Goal: Task Accomplishment & Management: Use online tool/utility

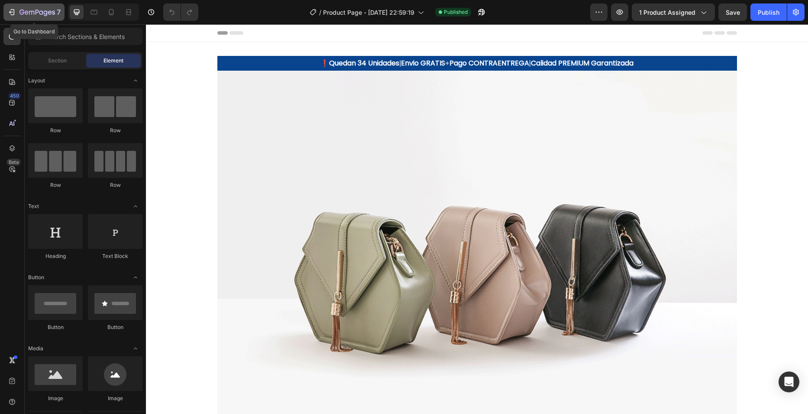
click at [9, 12] on icon "button" at bounding box center [11, 12] width 9 height 9
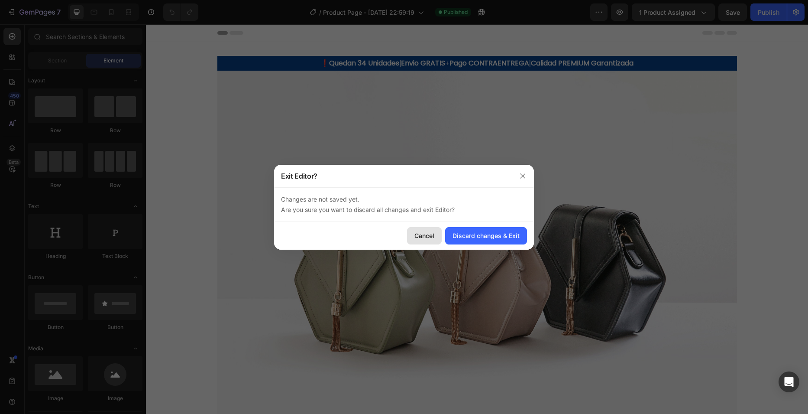
drag, startPoint x: 436, startPoint y: 235, endPoint x: 539, endPoint y: 45, distance: 216.3
click at [436, 235] on button "Cancel" at bounding box center [424, 235] width 35 height 17
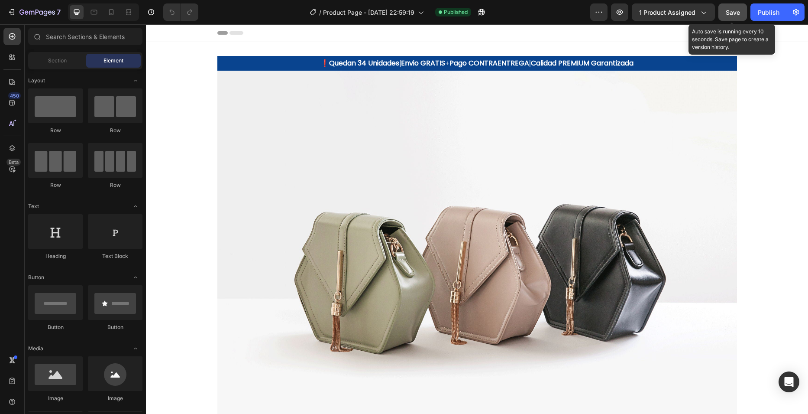
click at [724, 10] on button "Save" at bounding box center [733, 11] width 29 height 17
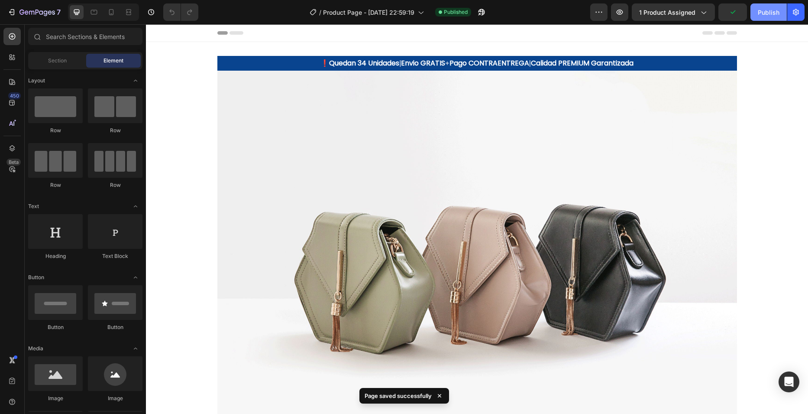
click at [761, 14] on div "Publish" at bounding box center [769, 12] width 22 height 9
click at [16, 7] on div "7" at bounding box center [33, 12] width 53 height 10
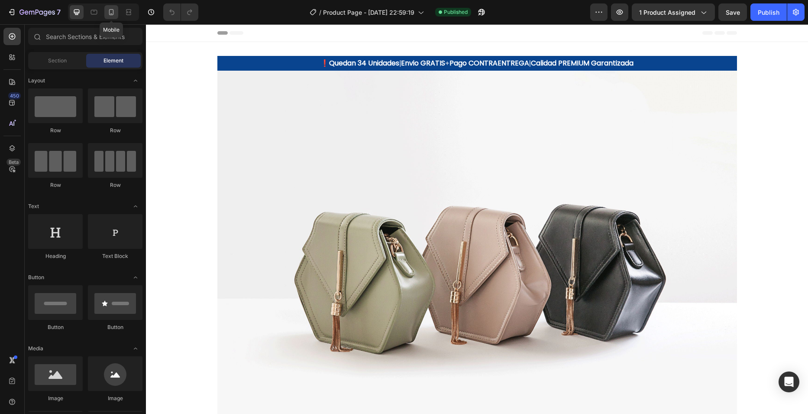
click at [107, 13] on icon at bounding box center [111, 12] width 9 height 9
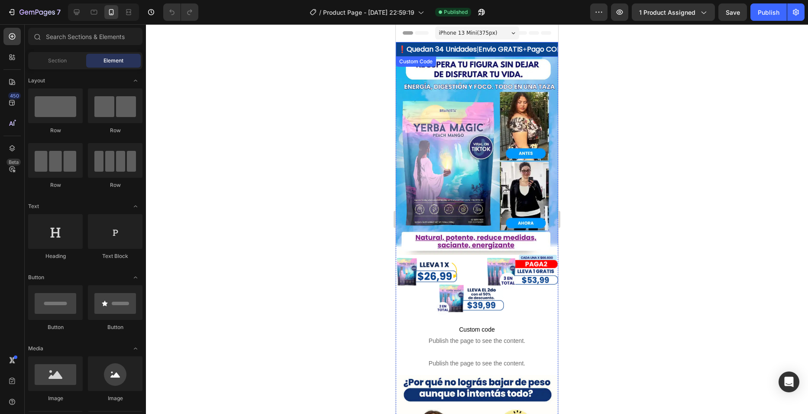
click at [636, 46] on span "Envio GRATIS" at bounding box center [658, 49] width 44 height 10
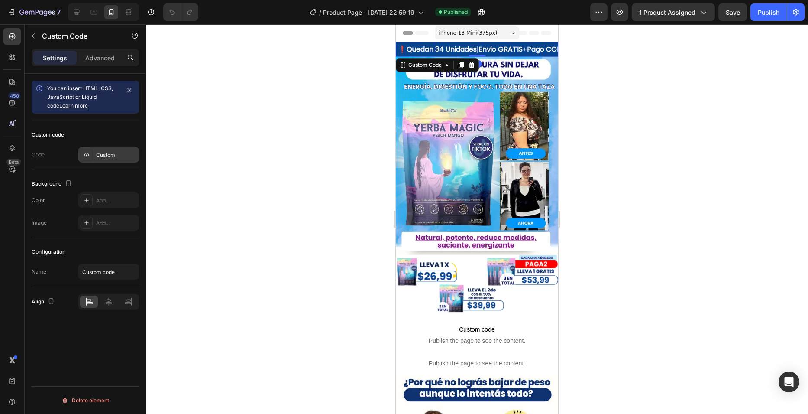
click at [102, 149] on div "Custom" at bounding box center [108, 155] width 61 height 16
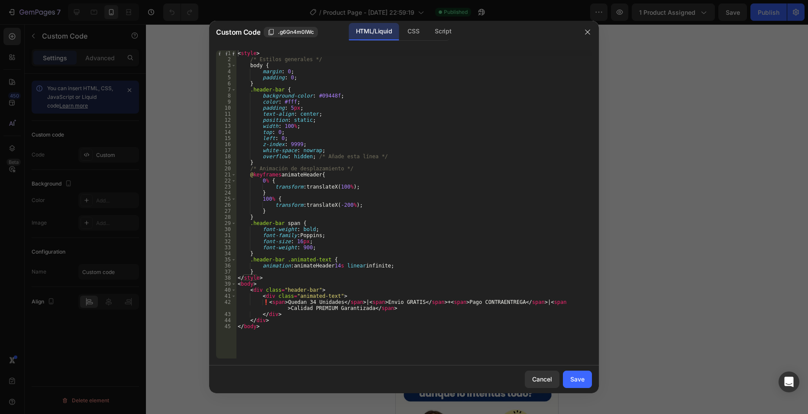
click at [274, 304] on div "< style > /* Estilos generales */ body { margin : 0 ; padding : 0 ; } .header-b…" at bounding box center [414, 210] width 356 height 320
type textarea "❗<span> Quedan 34 Unidades </span> | <span>Envio GRATIS</span> + <span>Pago CON…"
click at [577, 380] on div "Save" at bounding box center [577, 378] width 14 height 9
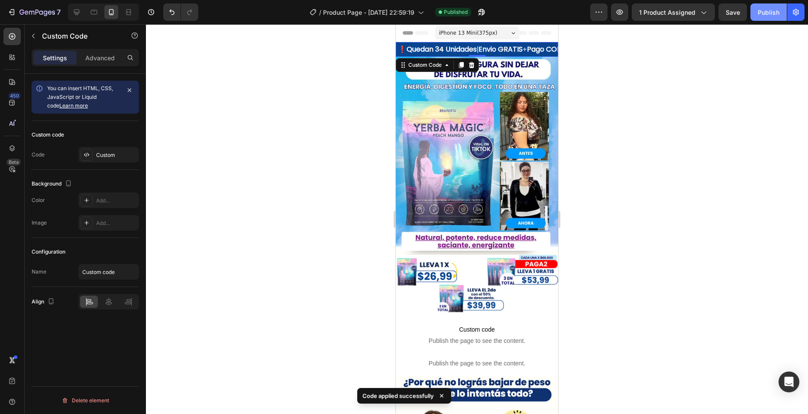
click at [757, 15] on button "Publish" at bounding box center [769, 11] width 36 height 17
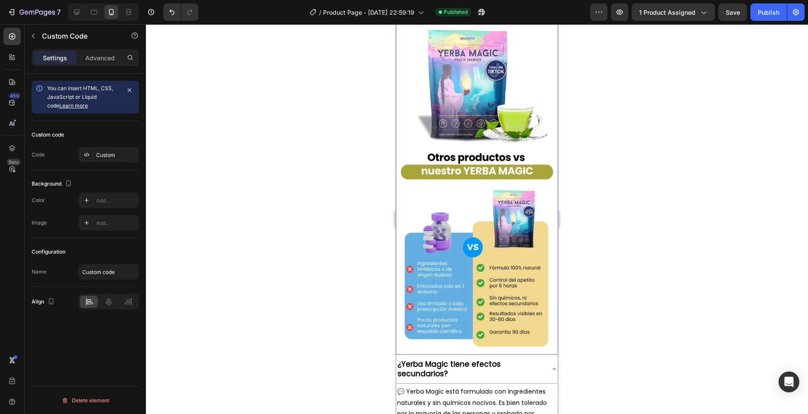
scroll to position [2815, 0]
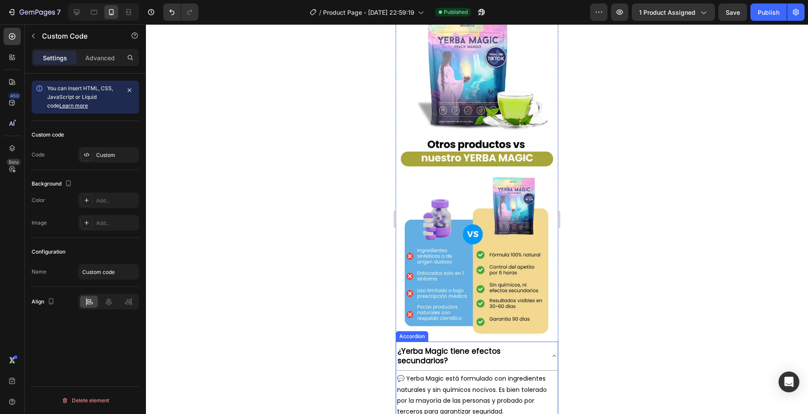
click at [480, 341] on div "¿Yerba Magic tiene efectos secundarios?" at bounding box center [477, 355] width 162 height 29
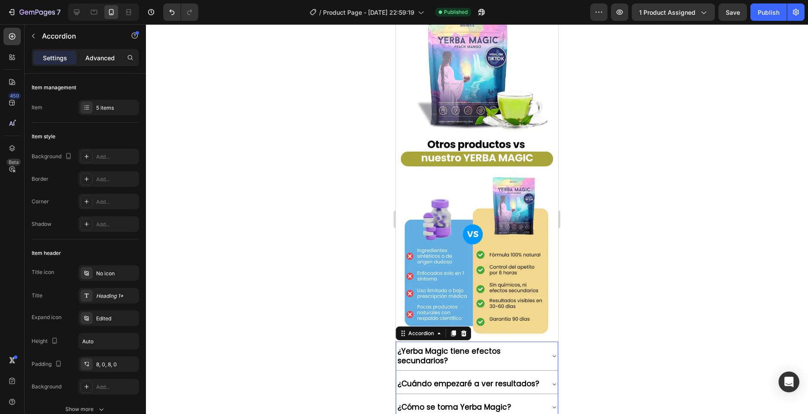
click at [87, 52] on div "Advanced" at bounding box center [99, 58] width 43 height 14
type input "100%"
type input "100"
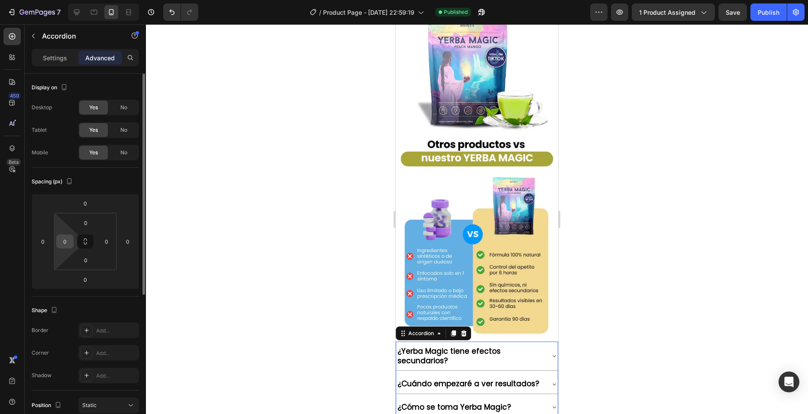
click at [65, 235] on input "0" at bounding box center [64, 241] width 13 height 13
type input "10"
click at [105, 237] on input "0" at bounding box center [106, 241] width 13 height 13
type input "10"
click at [68, 239] on input "10" at bounding box center [64, 241] width 13 height 13
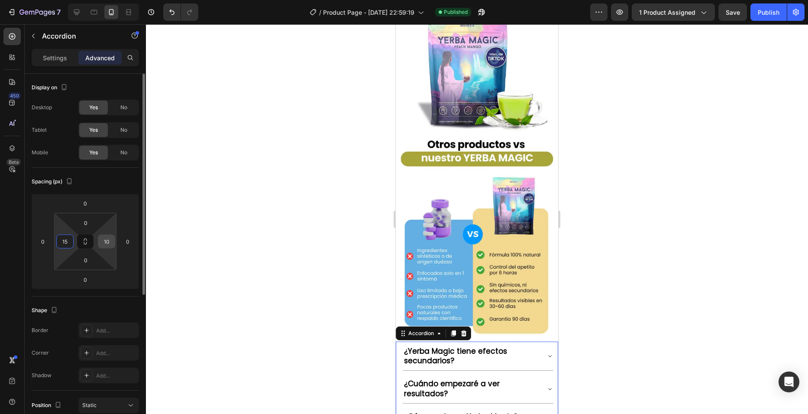
type input "15"
click at [101, 239] on input "10" at bounding box center [106, 241] width 13 height 13
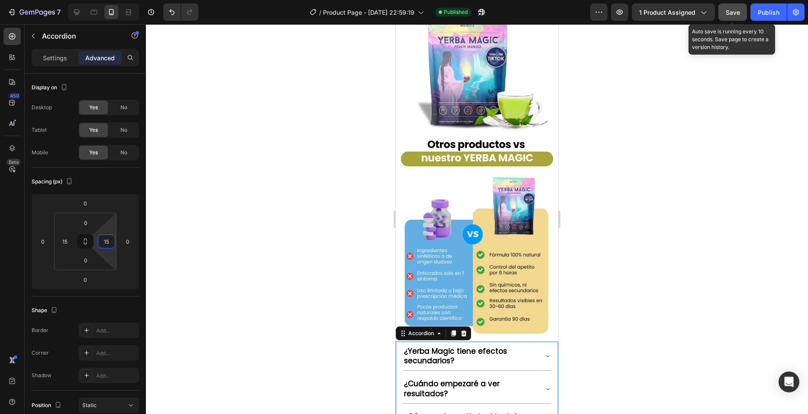
type input "15"
click at [731, 15] on span "Save" at bounding box center [733, 12] width 14 height 7
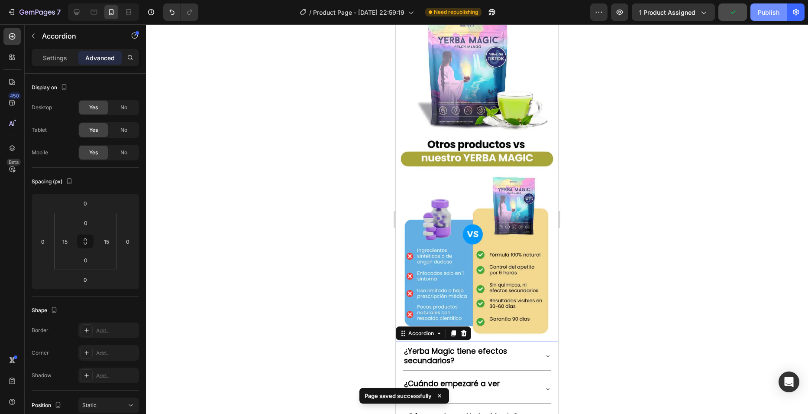
click at [769, 16] on div "Publish" at bounding box center [769, 12] width 22 height 9
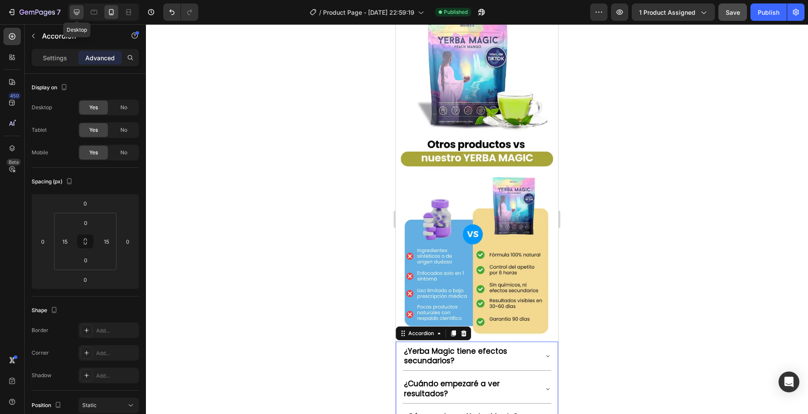
click at [78, 14] on icon at bounding box center [76, 12] width 9 height 9
type input "0"
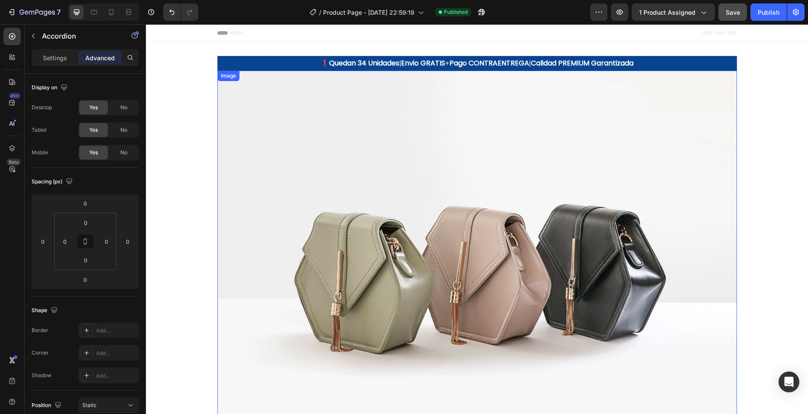
click at [534, 271] on img at bounding box center [477, 266] width 520 height 390
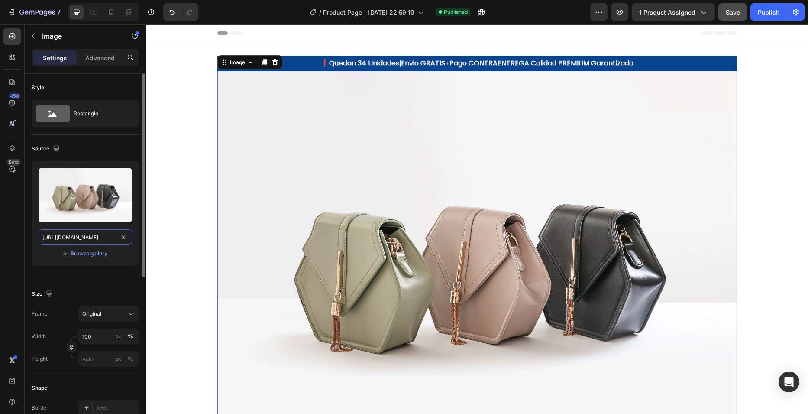
click at [84, 241] on input "[URL][DOMAIN_NAME]" at bounding box center [86, 237] width 94 height 16
paste input "0682/0239/7922/files/Anillo_San_Benito_Nuevo_precio.webp?v=1746931267"
type input "[URL][DOMAIN_NAME]"
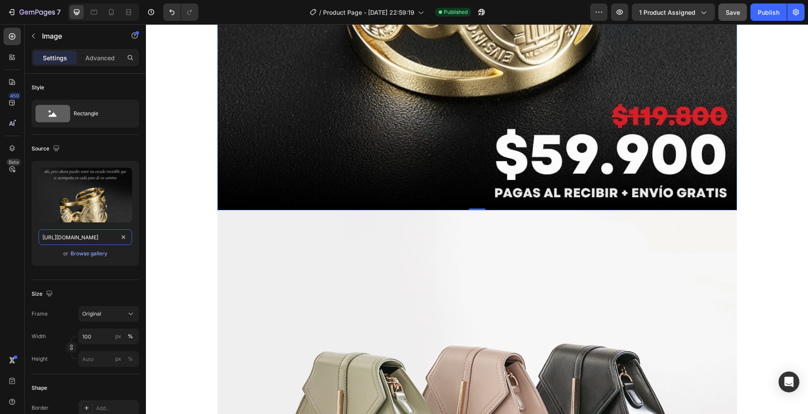
scroll to position [693, 0]
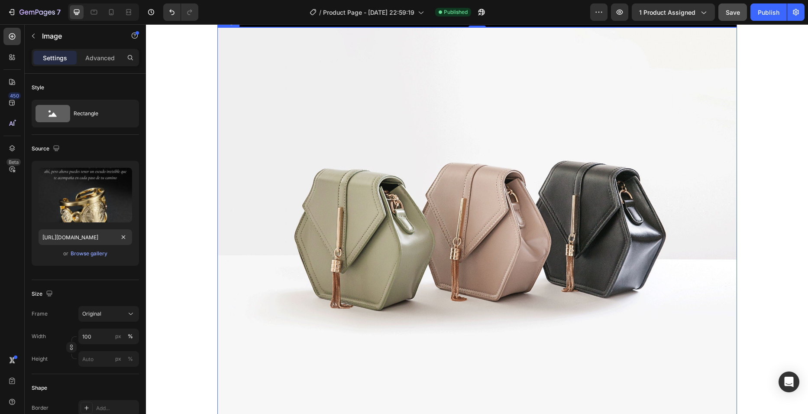
click at [437, 243] on img at bounding box center [477, 222] width 520 height 390
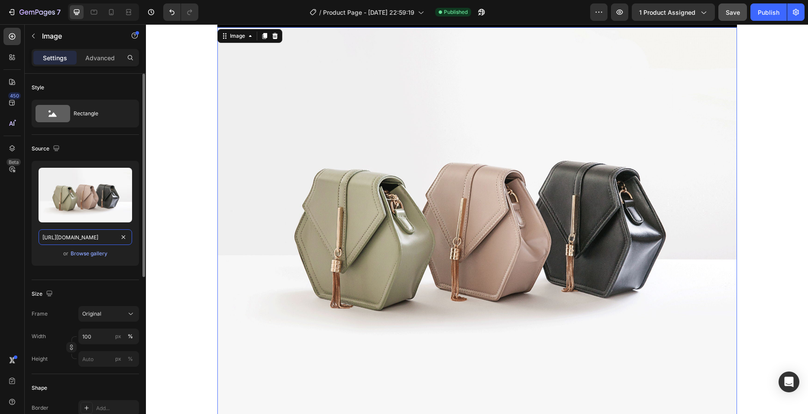
click at [91, 239] on input "[URL][DOMAIN_NAME]" at bounding box center [86, 237] width 94 height 16
paste input "0682/0239/7922/files/Anillo_San_Benito_Nuevo_precio.webp?v=1746931267"
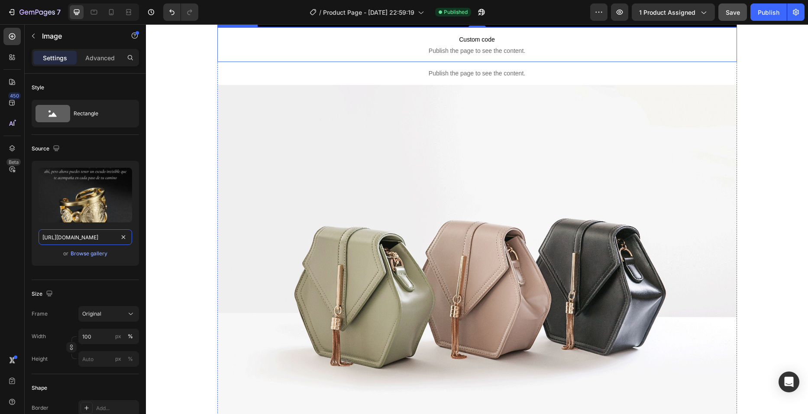
scroll to position [1386, 0]
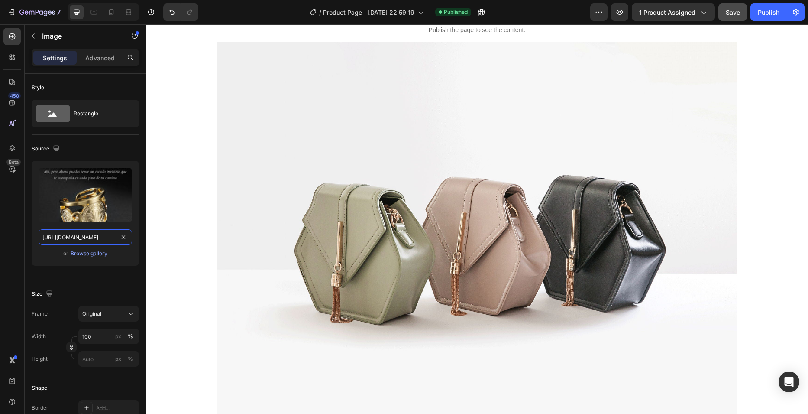
type input "[URL][DOMAIN_NAME]"
click at [443, 217] on img at bounding box center [477, 237] width 520 height 390
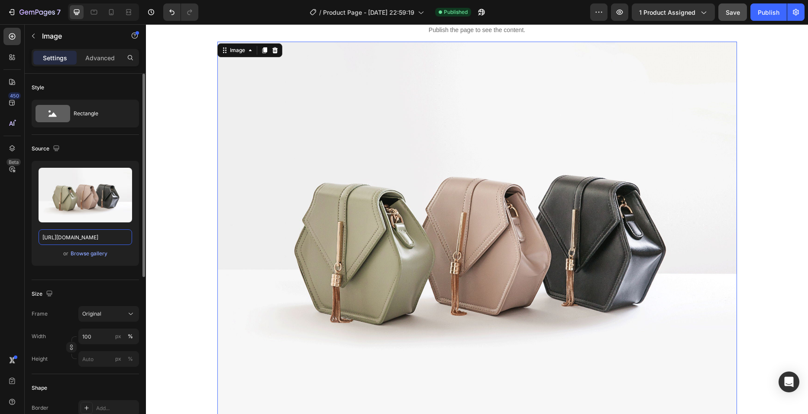
click at [85, 239] on input "[URL][DOMAIN_NAME]" at bounding box center [86, 237] width 94 height 16
paste input "0682/0239/7922/files/Anillo_de_San_Benito_2.webp?v=1733453778"
type input "[URL][DOMAIN_NAME]"
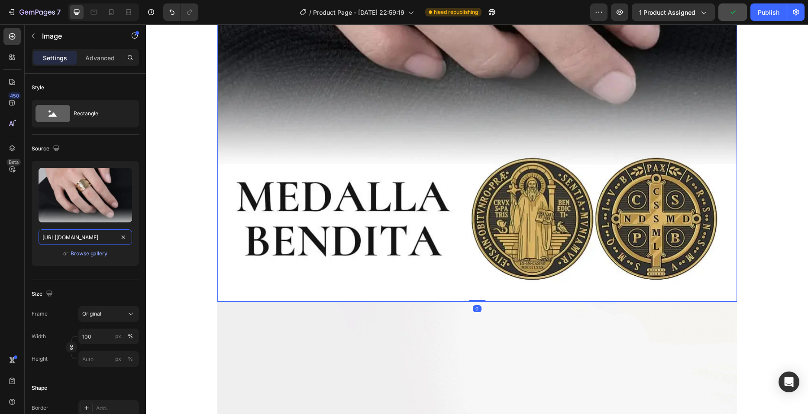
scroll to position [1992, 0]
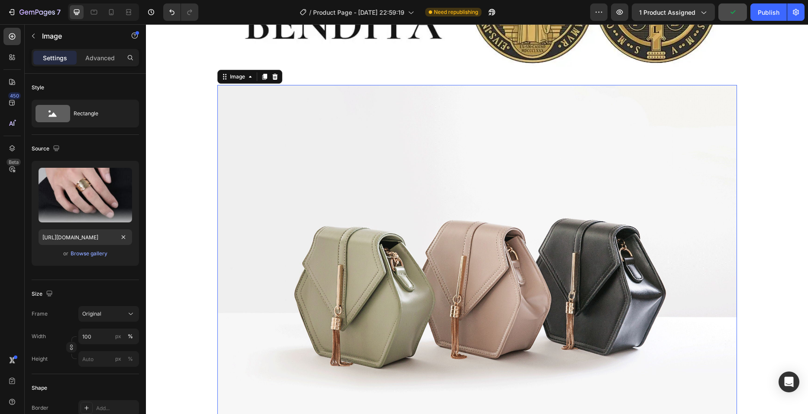
click at [402, 253] on img at bounding box center [477, 280] width 520 height 390
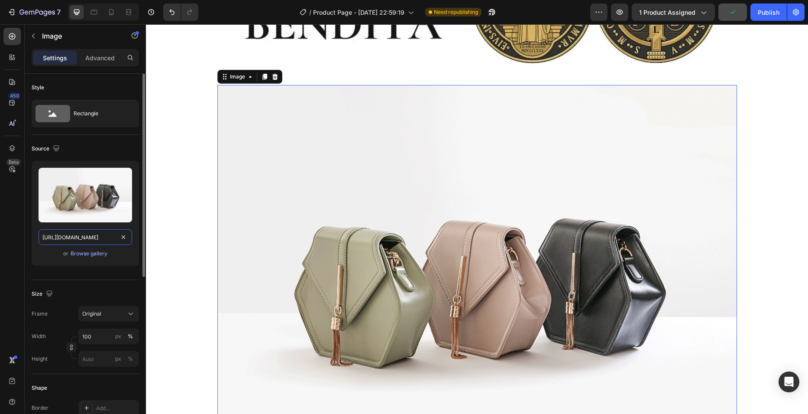
click at [81, 231] on input "[URL][DOMAIN_NAME]" at bounding box center [86, 237] width 94 height 16
paste input "0682/0239/7922/files/Anillo_de_San_Benito_2.webp?v=1733453778"
type input "[URL][DOMAIN_NAME]"
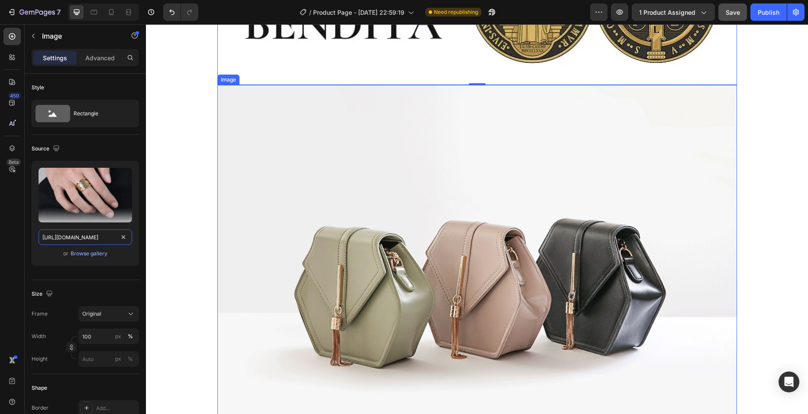
scroll to position [2815, 0]
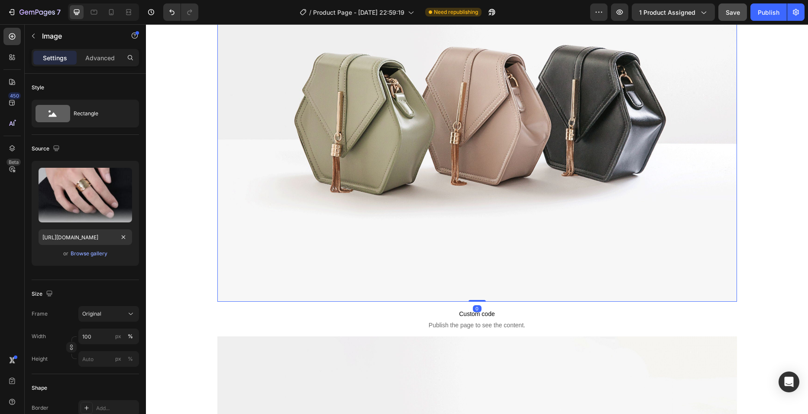
click at [443, 219] on img at bounding box center [477, 107] width 520 height 390
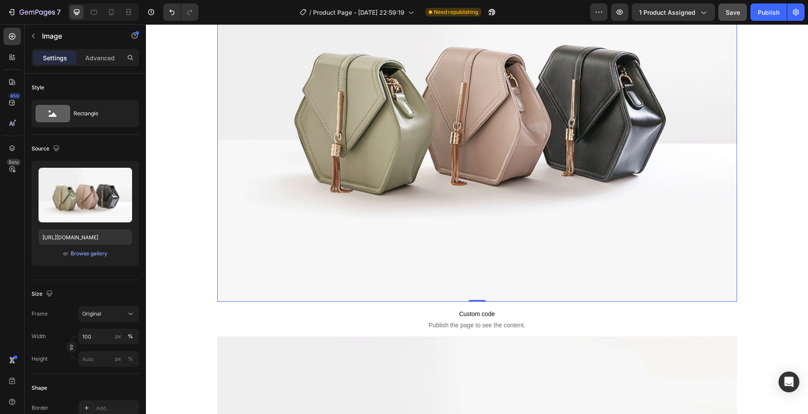
click at [421, 184] on img at bounding box center [477, 107] width 520 height 390
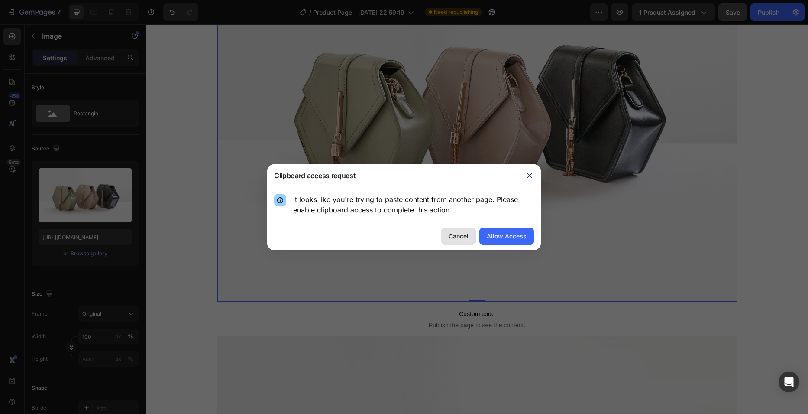
click at [462, 236] on div "Cancel" at bounding box center [459, 235] width 20 height 9
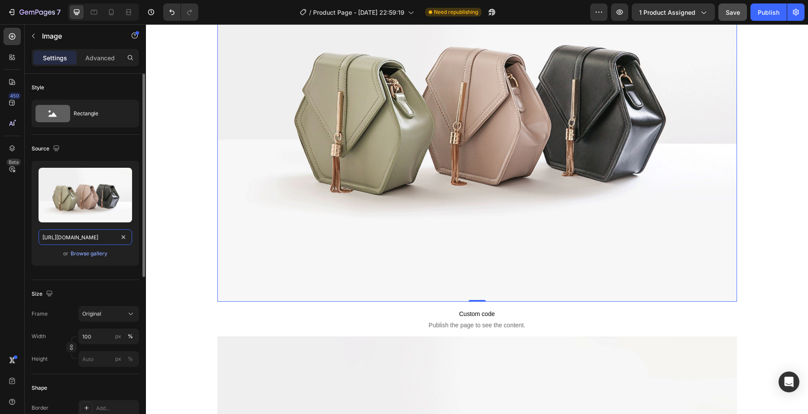
click at [89, 239] on input "[URL][DOMAIN_NAME]" at bounding box center [86, 237] width 94 height 16
paste input "0682/0239/7922/files/Anillo_de_San_Benito_3.webp?v=1733453464"
type input "[URL][DOMAIN_NAME]"
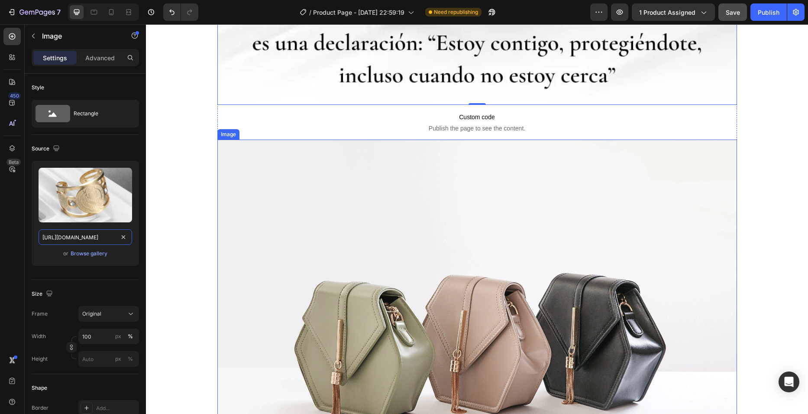
scroll to position [3378, 0]
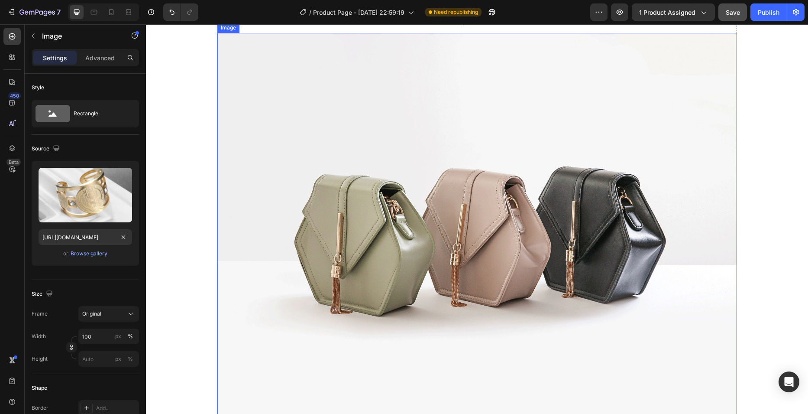
click at [443, 212] on img at bounding box center [477, 228] width 520 height 390
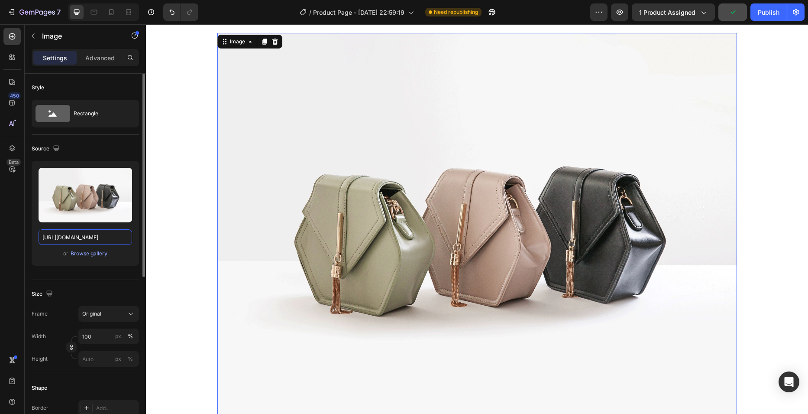
click at [93, 242] on input "[URL][DOMAIN_NAME]" at bounding box center [86, 237] width 94 height 16
paste input "0682/0239/7922/files/Anillo_de_San_Benito_3.webp?v=1733453464"
type input "[URL][DOMAIN_NAME]"
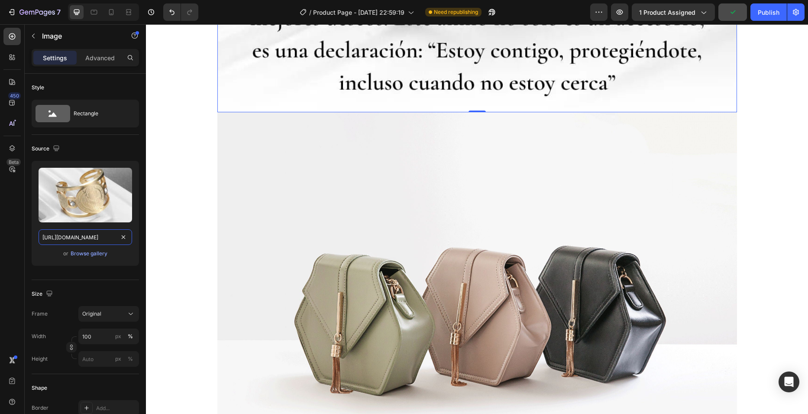
scroll to position [4028, 0]
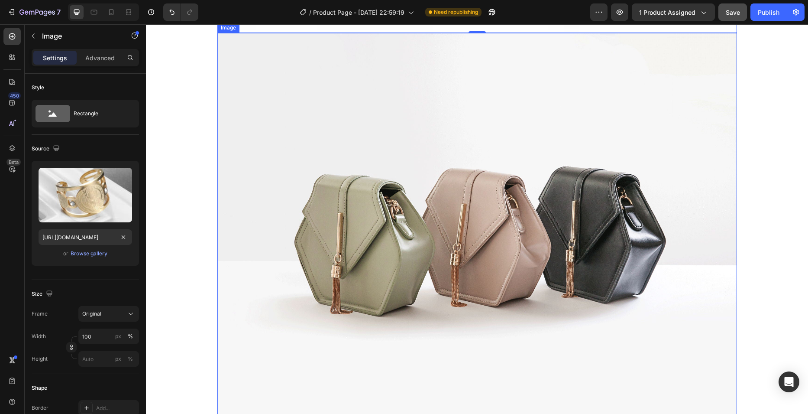
click at [411, 211] on img at bounding box center [477, 228] width 520 height 390
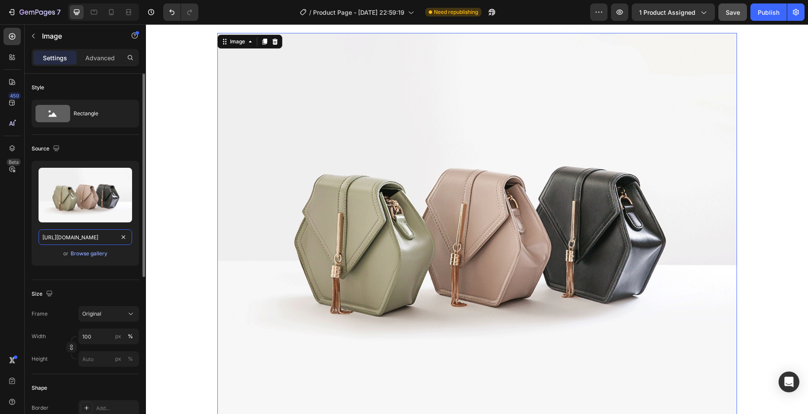
click at [87, 243] on input "[URL][DOMAIN_NAME]" at bounding box center [86, 237] width 94 height 16
paste input "0682/0239/7922/files/Anillo_de_San_Benito_3.webp?v=1733453464"
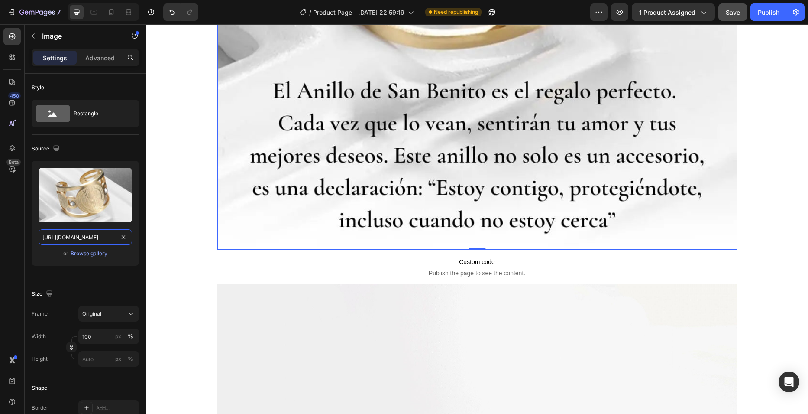
scroll to position [4678, 0]
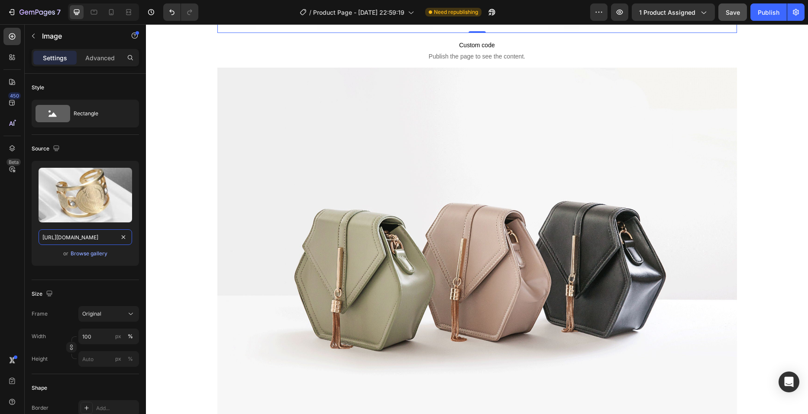
type input "[URL][DOMAIN_NAME]"
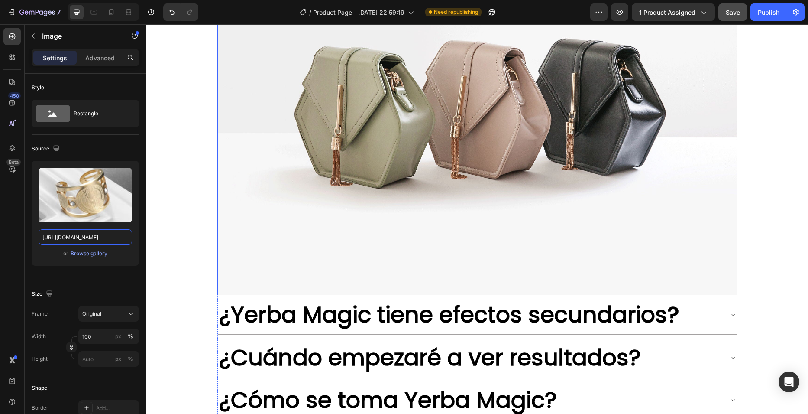
scroll to position [4851, 0]
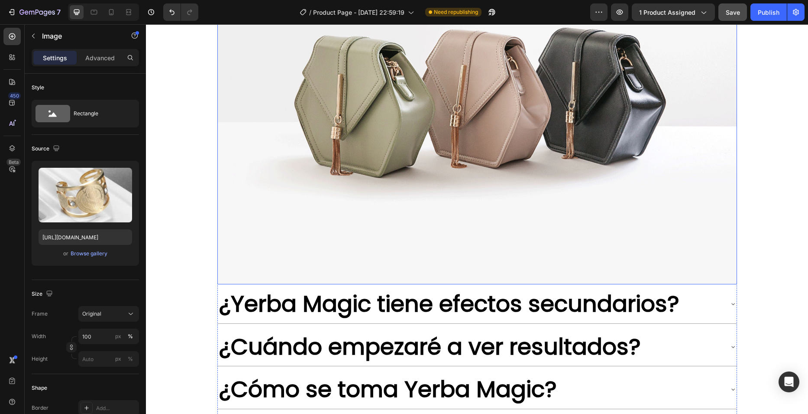
click at [321, 180] on img at bounding box center [477, 89] width 520 height 390
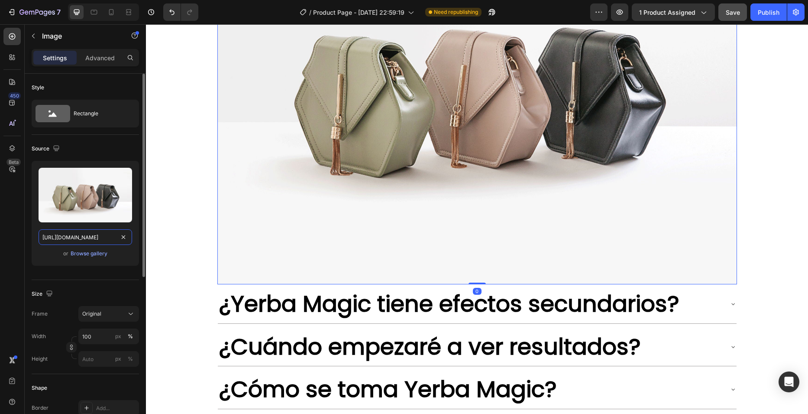
click at [94, 239] on input "[URL][DOMAIN_NAME]" at bounding box center [86, 237] width 94 height 16
paste input "0682/0239/7922/files/Anillo_de_San_Benito_4.webp?v=1733453464"
type input "[URL][DOMAIN_NAME]"
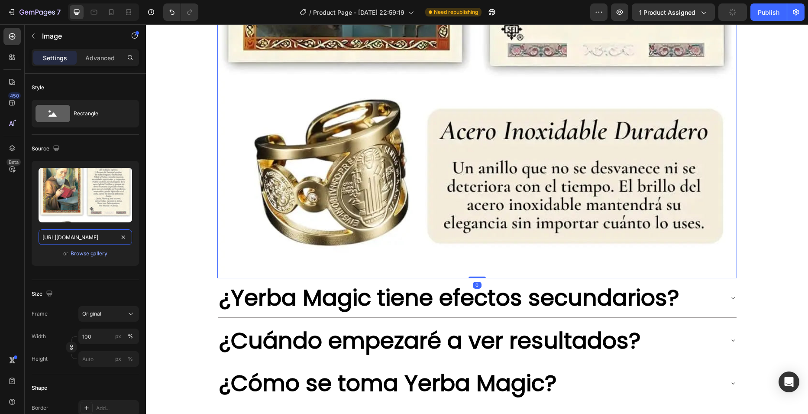
scroll to position [5241, 0]
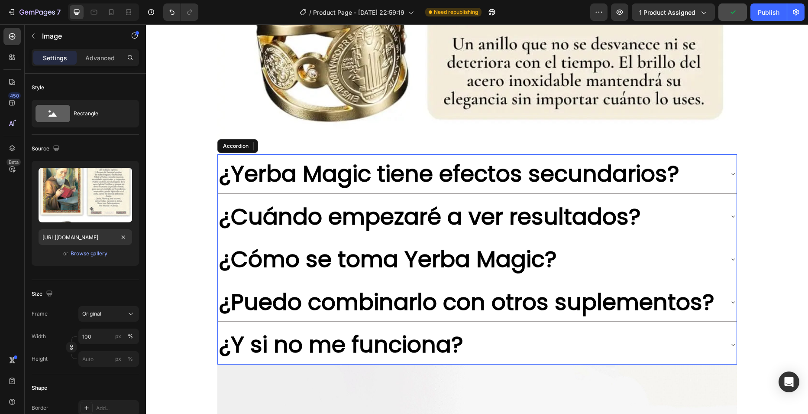
click at [241, 156] on div "¿Yerba Magic tiene efectos secundarios?" at bounding box center [477, 173] width 519 height 39
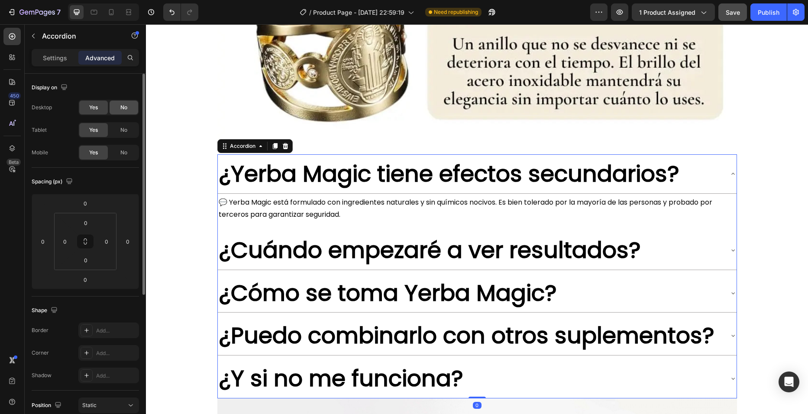
click at [117, 110] on div "No" at bounding box center [124, 107] width 29 height 14
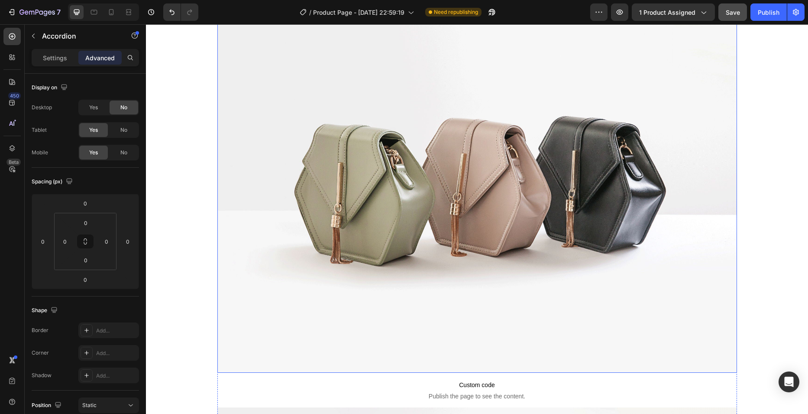
click at [395, 165] on img at bounding box center [477, 178] width 520 height 390
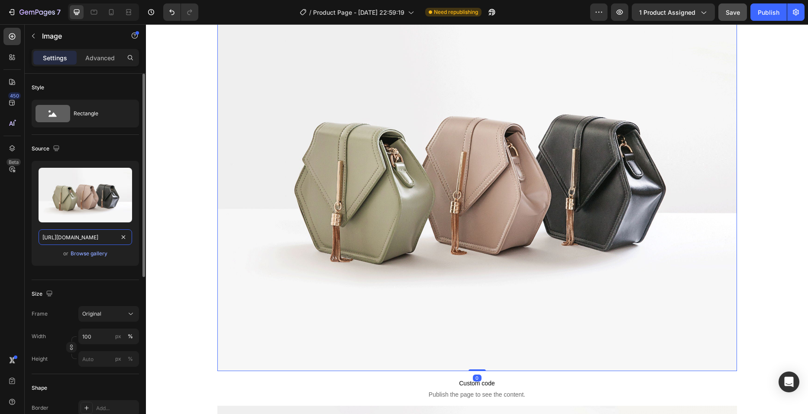
click at [86, 231] on input "[URL][DOMAIN_NAME]" at bounding box center [86, 237] width 94 height 16
paste input "0682/0239/7922/files/Anillo_de_San_Benito_4.webp?v=1733453464"
type input "[URL][DOMAIN_NAME]"
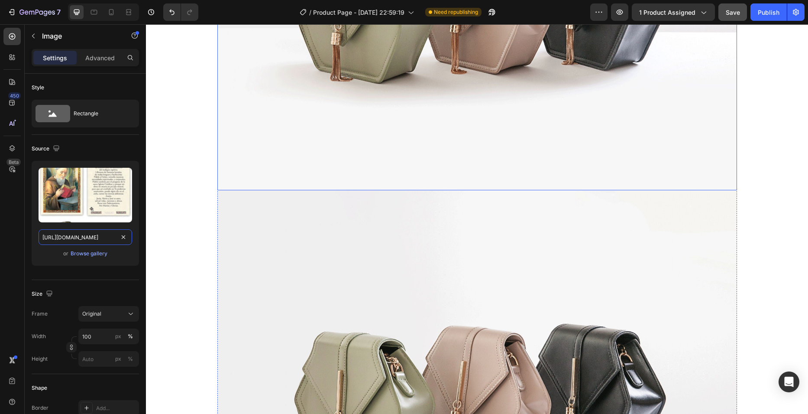
scroll to position [6280, 0]
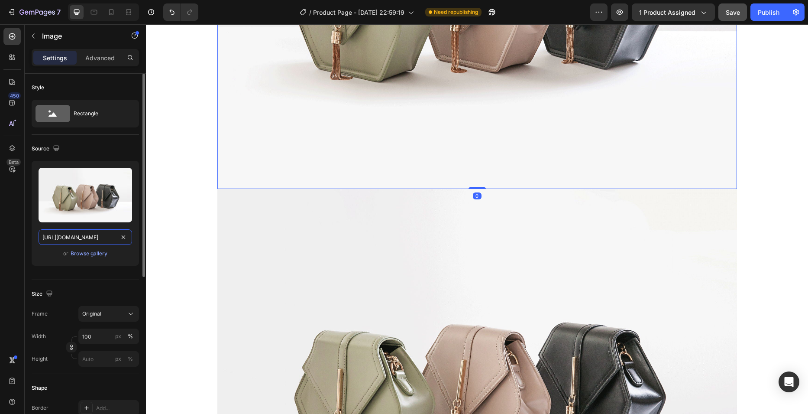
click at [61, 242] on input "[URL][DOMAIN_NAME]" at bounding box center [86, 237] width 94 height 16
paste input "0682/0239/7922/files/Anillo_de_San_Benito_4.webp?v=1733453464"
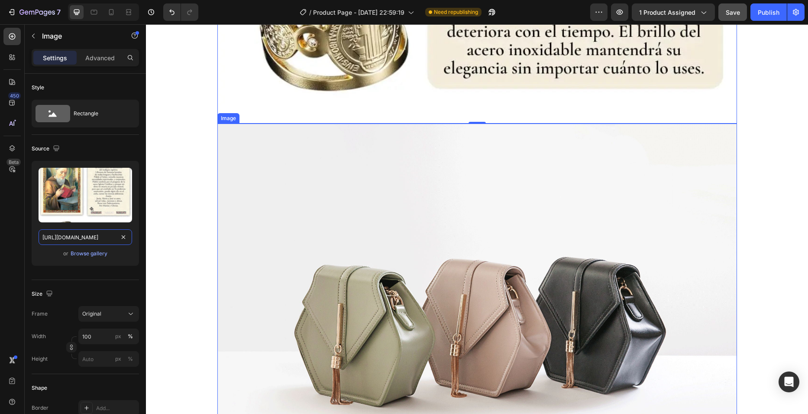
scroll to position [6713, 0]
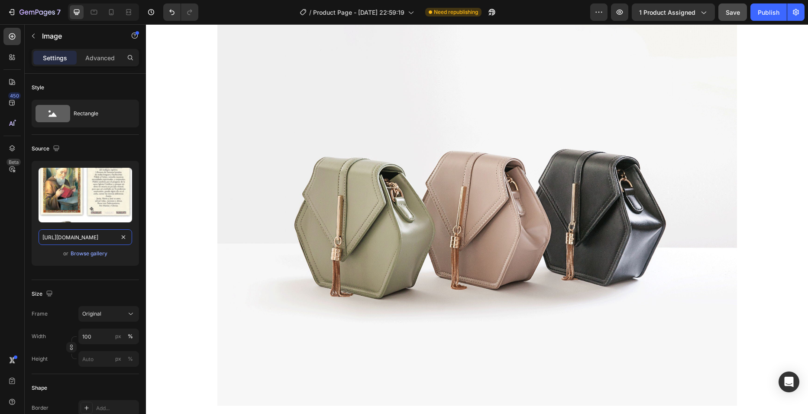
type input "[URL][DOMAIN_NAME]"
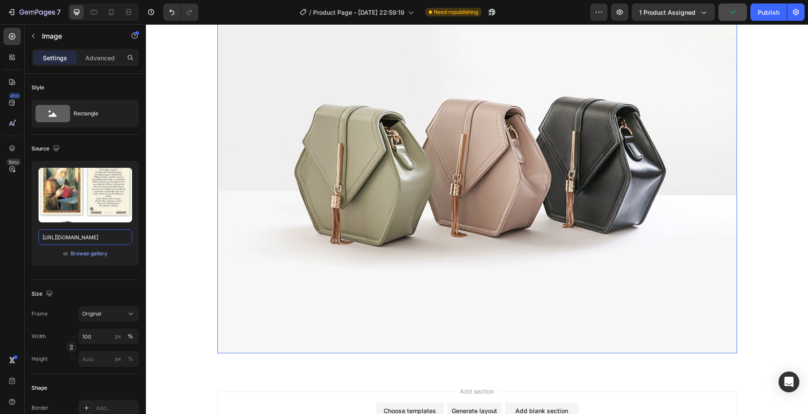
scroll to position [6700, 0]
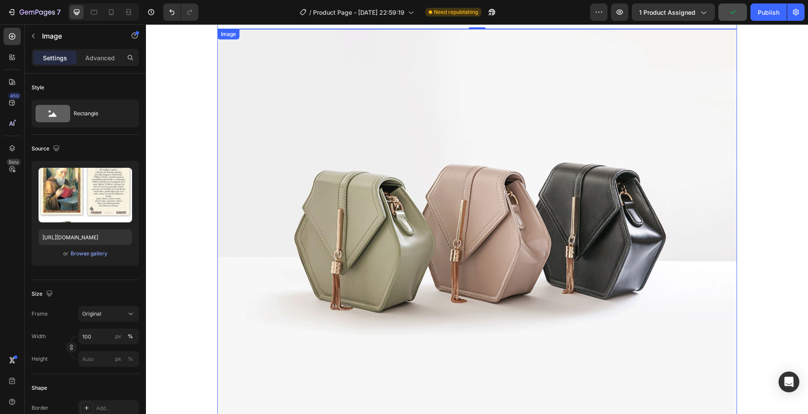
click at [395, 229] on img at bounding box center [477, 224] width 520 height 390
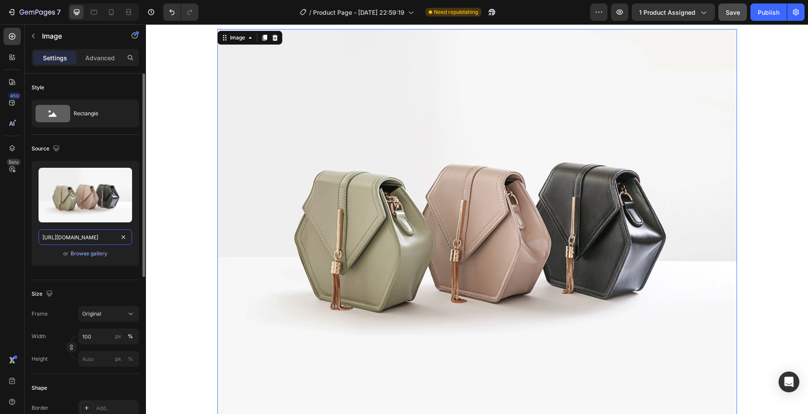
click at [82, 240] on input "[URL][DOMAIN_NAME]" at bounding box center [86, 237] width 94 height 16
paste input "0682/0239/7922/files/Anillo_de_San_Benito_3.webp?v=1733453464"
type input "[URL][DOMAIN_NAME]"
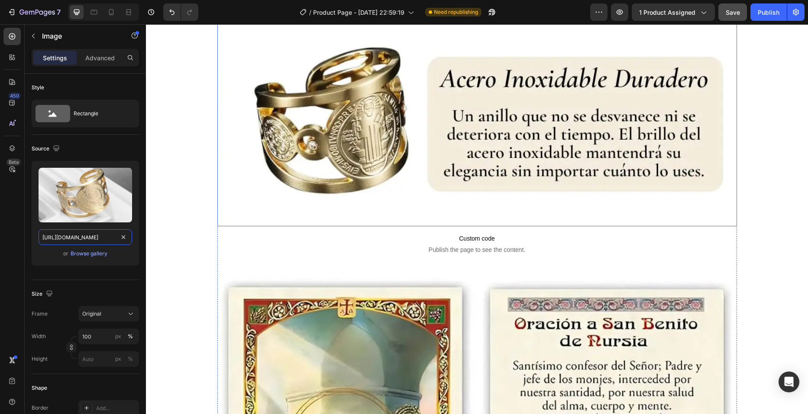
scroll to position [5920, 0]
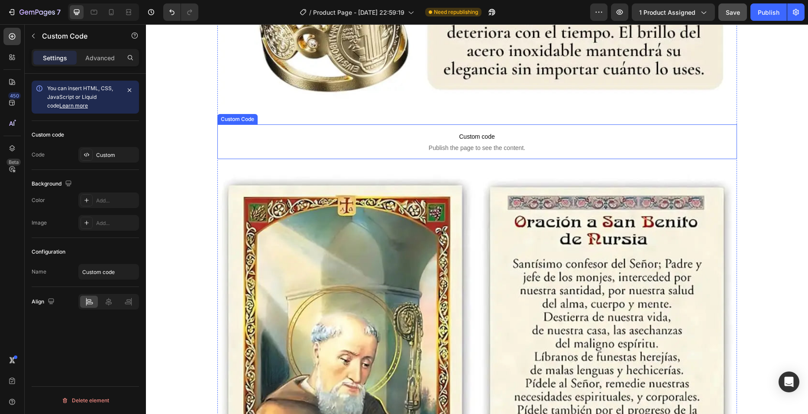
click at [290, 138] on span "Custom code" at bounding box center [477, 136] width 520 height 10
click at [98, 65] on div "Settings Advanced" at bounding box center [85, 57] width 107 height 17
click at [100, 59] on p "Advanced" at bounding box center [99, 57] width 29 height 9
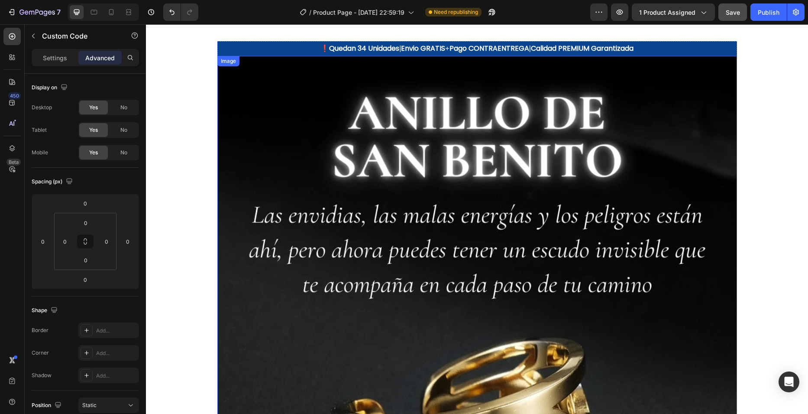
scroll to position [0, 0]
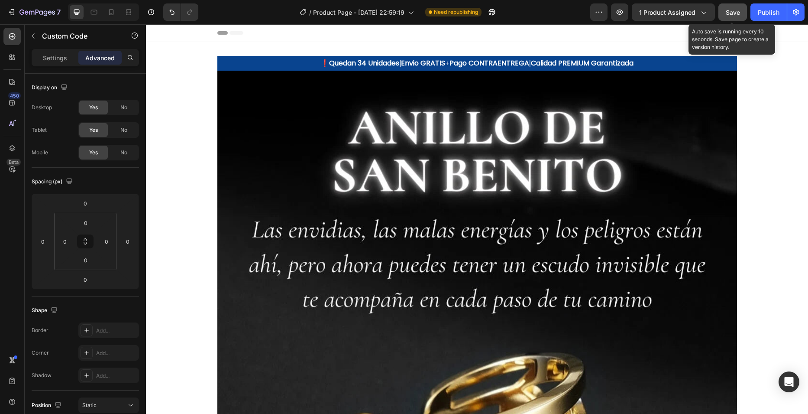
click at [729, 14] on span "Save" at bounding box center [733, 12] width 14 height 7
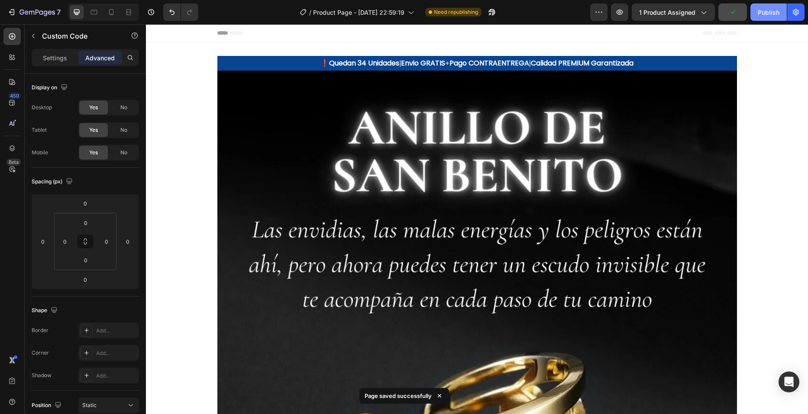
click at [757, 9] on button "Publish" at bounding box center [769, 11] width 36 height 17
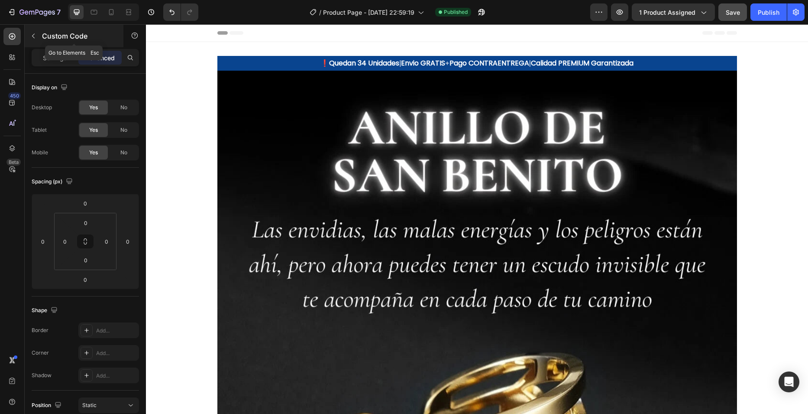
click at [39, 39] on button "button" at bounding box center [33, 36] width 14 height 14
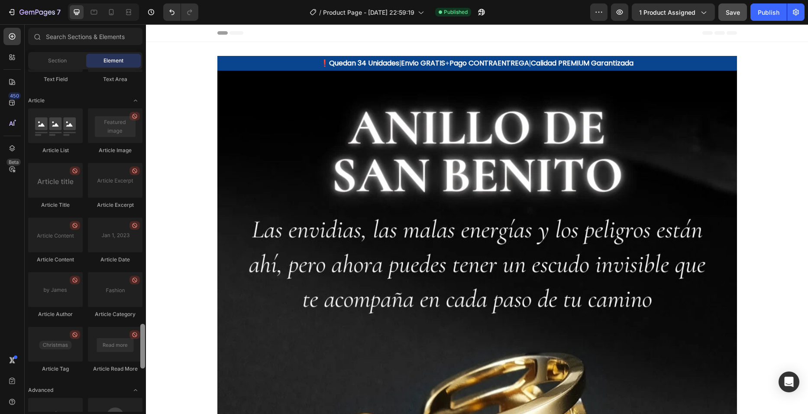
scroll to position [2282, 0]
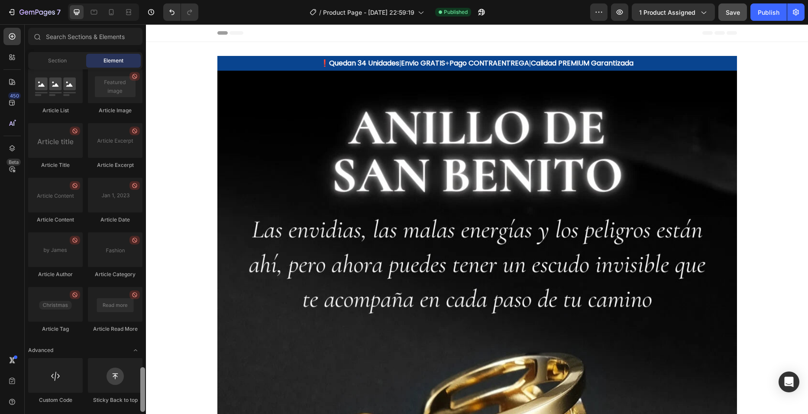
drag, startPoint x: 143, startPoint y: 222, endPoint x: 137, endPoint y: 414, distance: 192.4
click at [137, 0] on html "7 / Product Page - [DATE] 22:59:19 Published Preview 1 product assigned Save Pu…" at bounding box center [404, 0] width 808 height 0
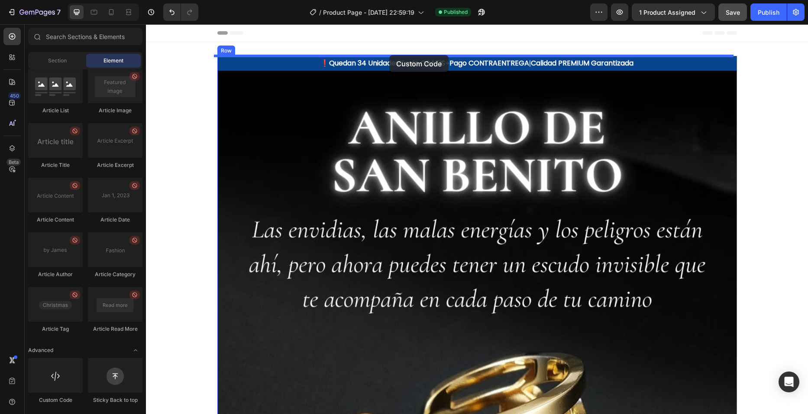
drag, startPoint x: 210, startPoint y: 401, endPoint x: 389, endPoint y: 55, distance: 389.8
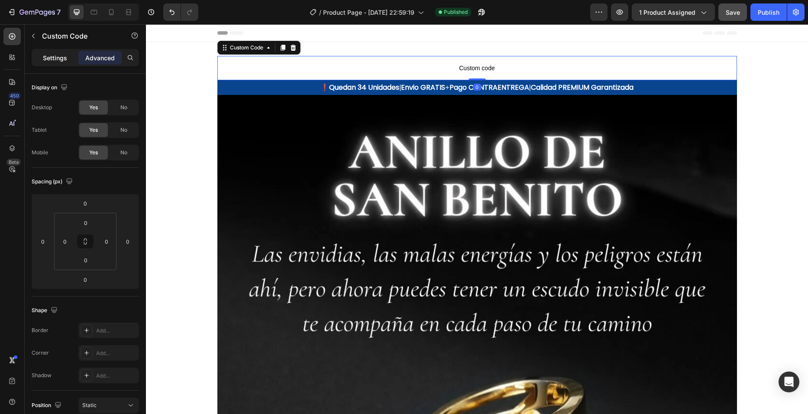
click at [58, 56] on p "Settings" at bounding box center [55, 57] width 24 height 9
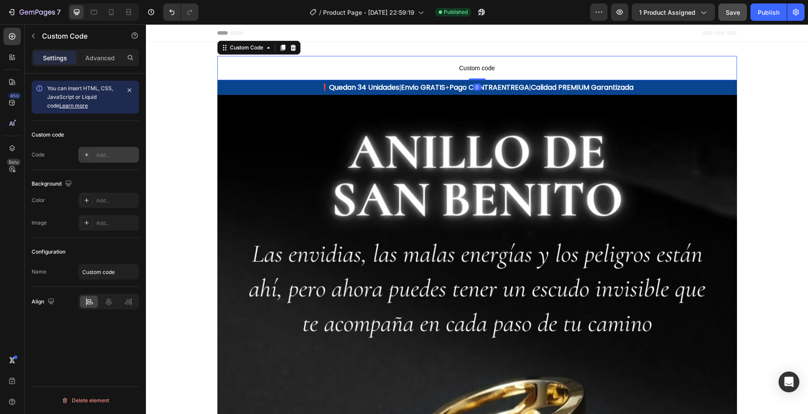
click at [97, 152] on div "Add..." at bounding box center [116, 155] width 41 height 8
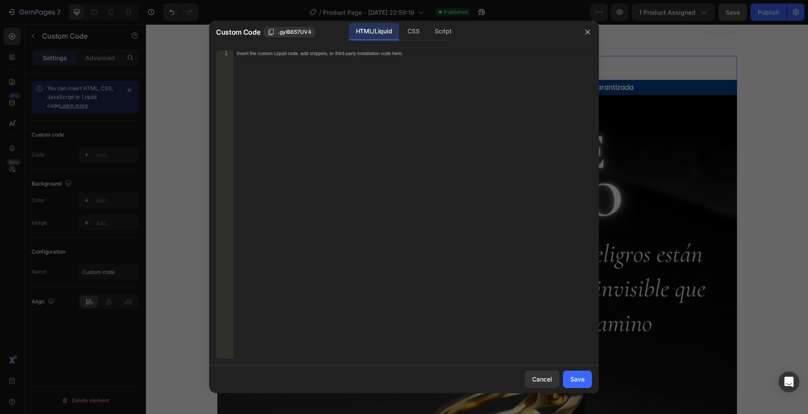
click at [340, 194] on div "Insert the custom Liquid code, add snippets, or third-party installation code h…" at bounding box center [412, 210] width 359 height 320
paste textarea "</html>"
type textarea "</html>"
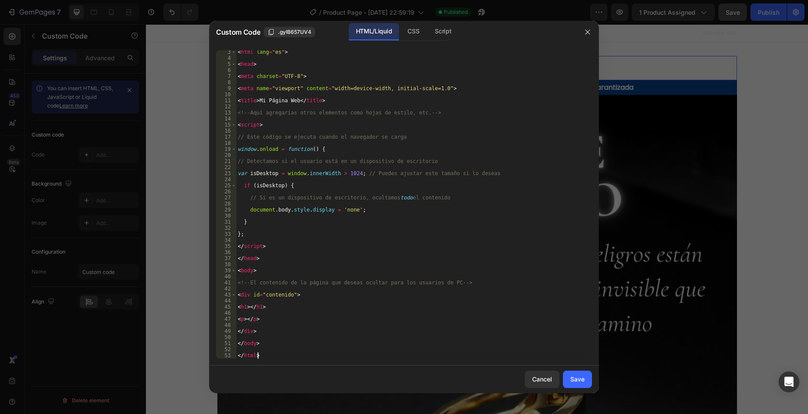
scroll to position [13, 0]
click at [571, 382] on div "Save" at bounding box center [577, 378] width 14 height 9
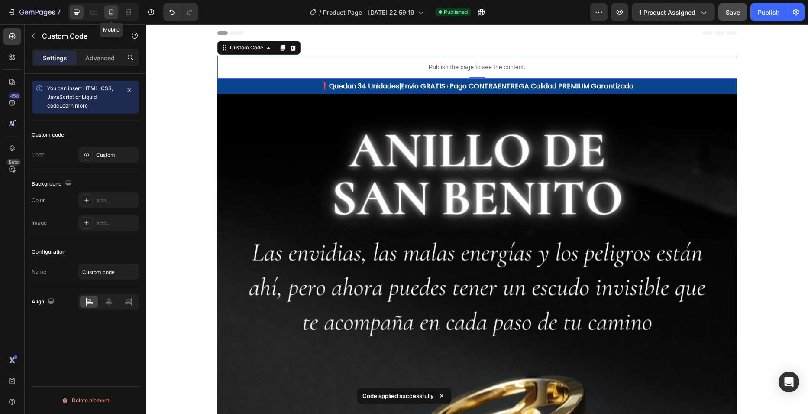
click at [107, 11] on div at bounding box center [111, 12] width 14 height 14
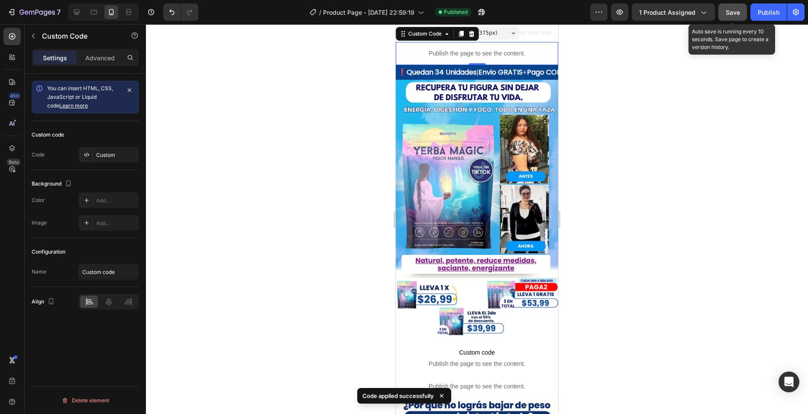
click at [733, 18] on button "Save" at bounding box center [733, 11] width 29 height 17
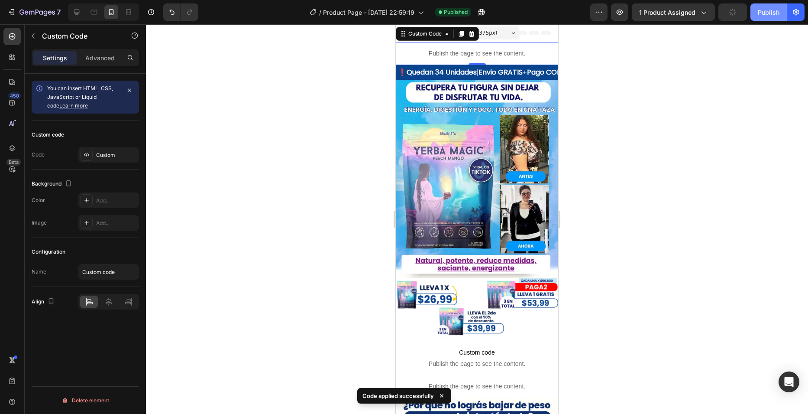
click at [774, 16] on div "Publish" at bounding box center [769, 12] width 22 height 9
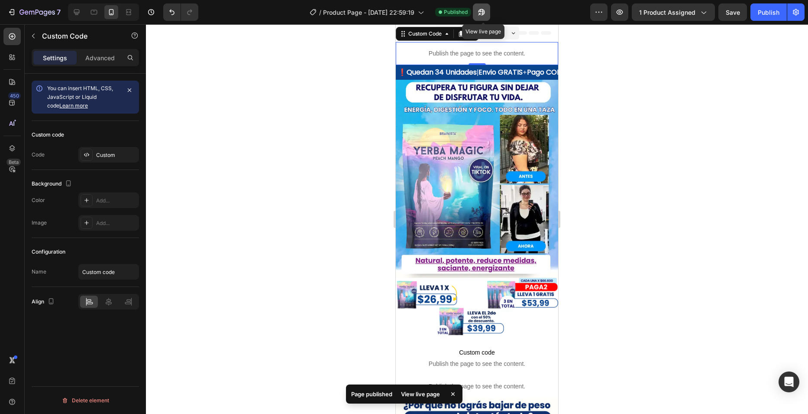
click at [483, 13] on icon "button" at bounding box center [481, 12] width 9 height 9
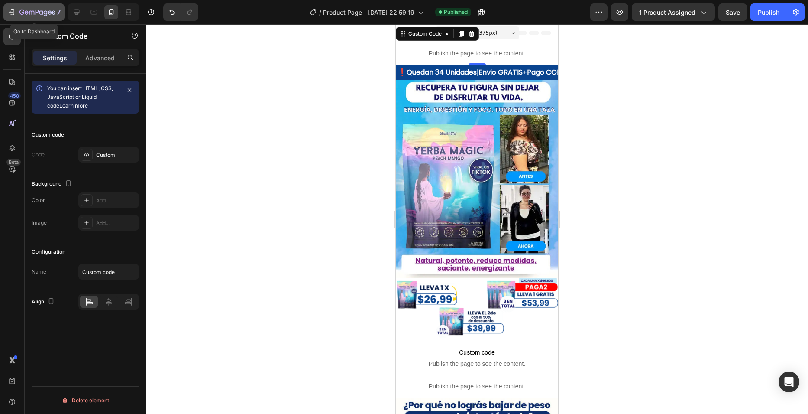
click at [30, 13] on icon "button" at bounding box center [37, 12] width 36 height 7
